Goal: Find specific page/section

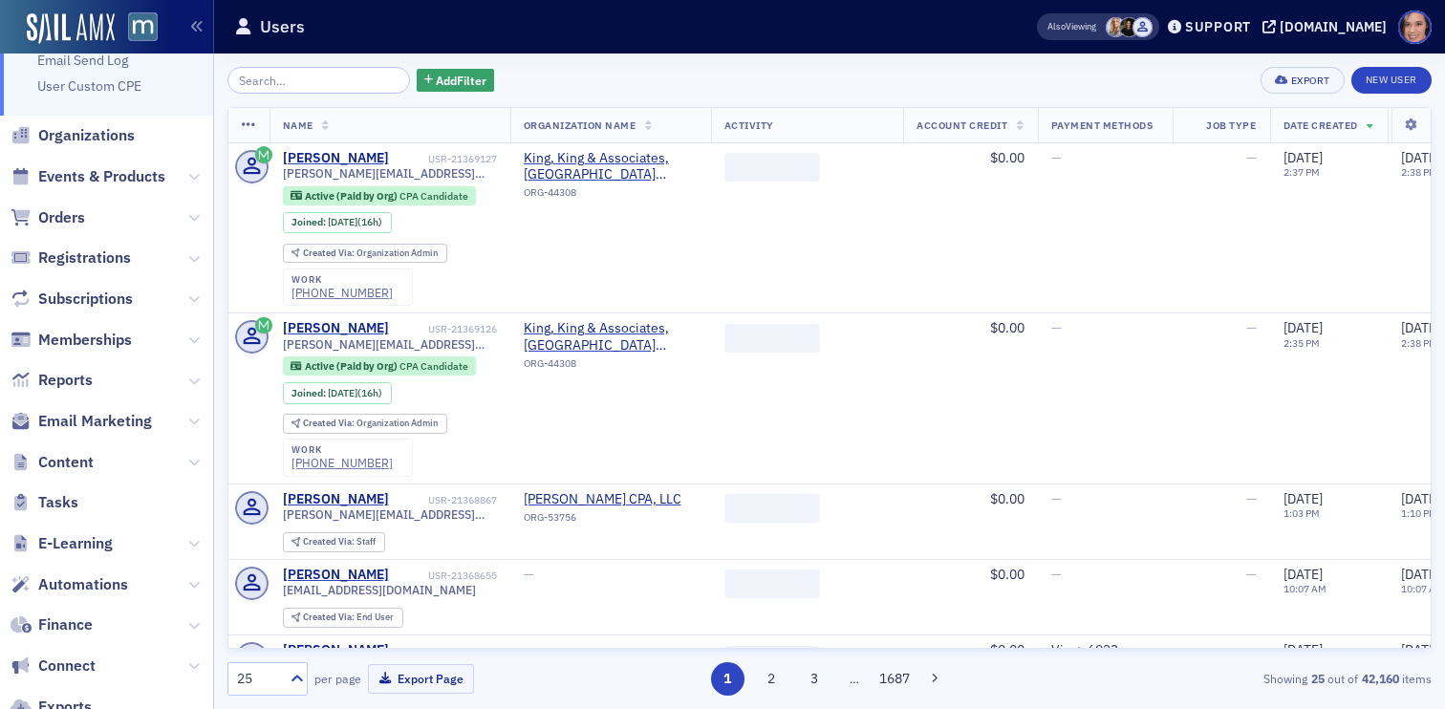
scroll to position [94, 0]
click at [196, 591] on button at bounding box center [193, 582] width 11 height 21
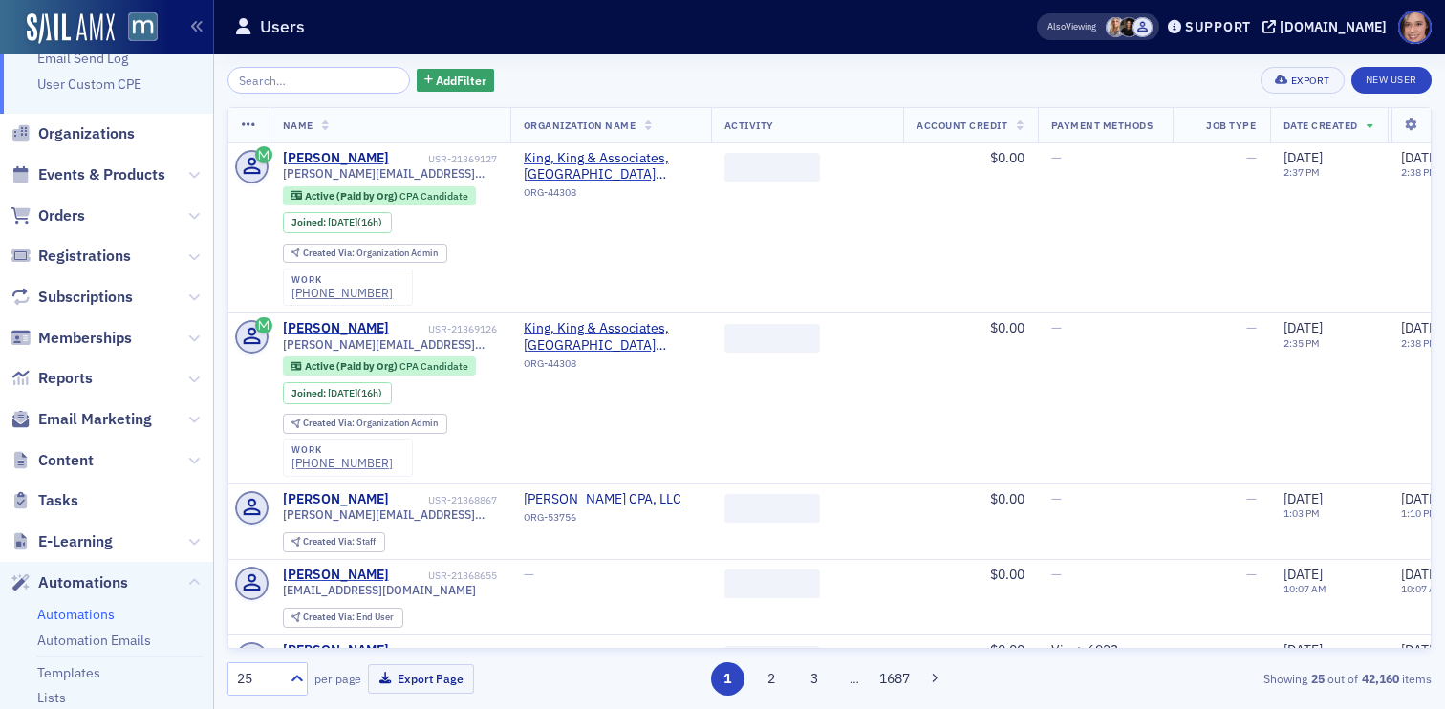
click at [97, 614] on link "Automations" at bounding box center [75, 614] width 77 height 17
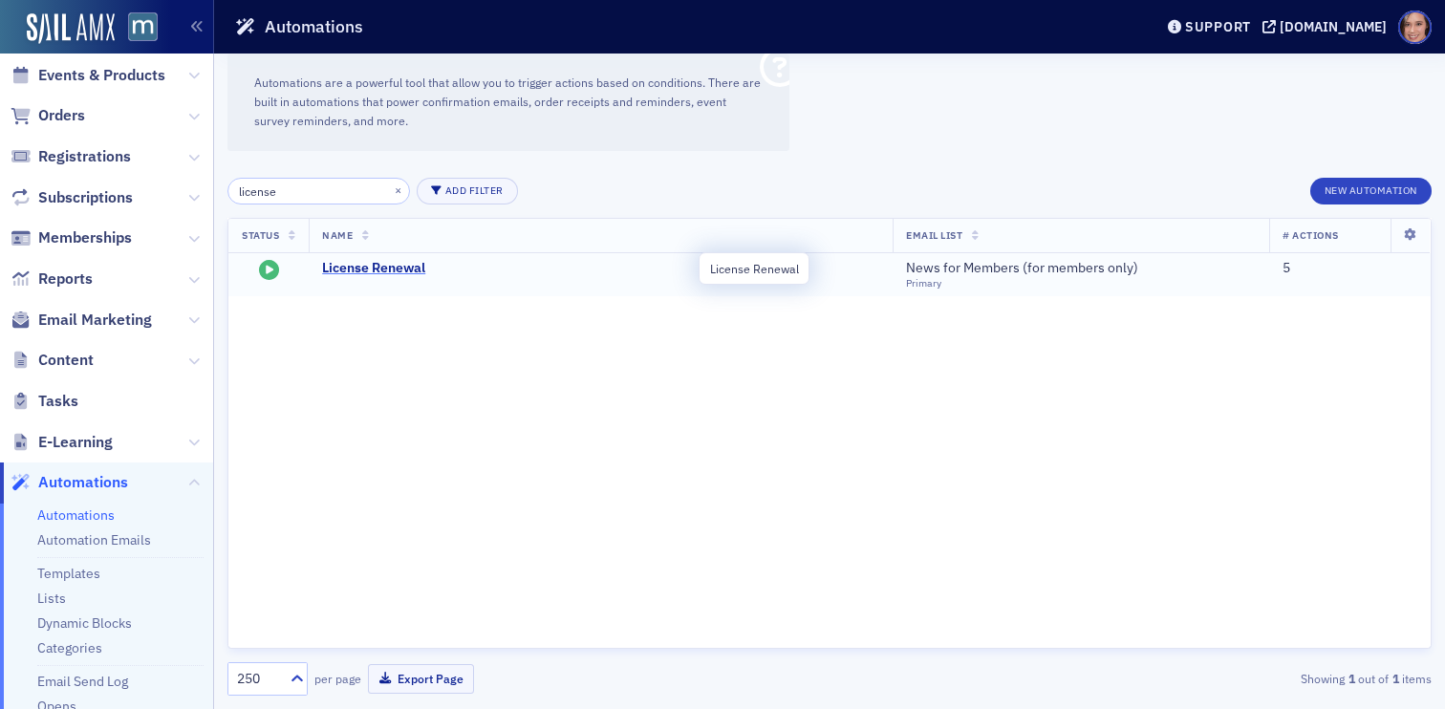
type input "license"
click at [386, 270] on span "License Renewal" at bounding box center [509, 268] width 375 height 17
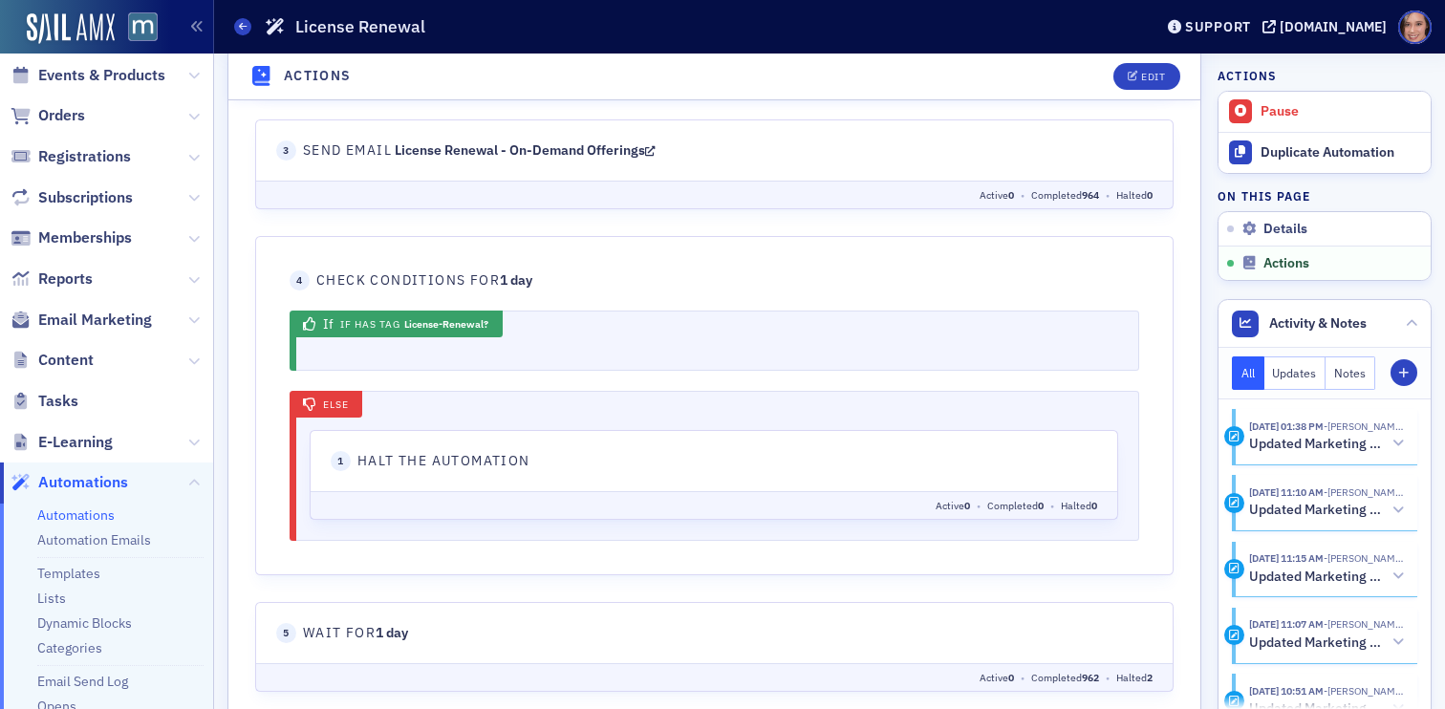
scroll to position [1069, 0]
